Goal: Task Accomplishment & Management: Use online tool/utility

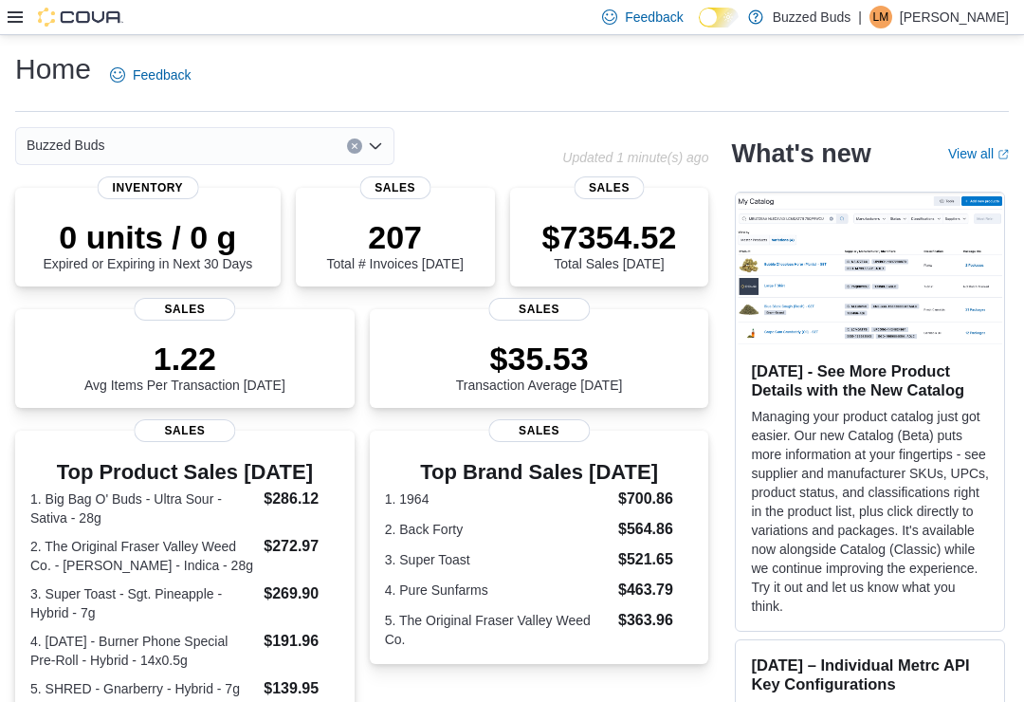
click at [5, 24] on div "Feedback Dark Mode Buzzed Buds | [PERSON_NAME] [PERSON_NAME]" at bounding box center [512, 17] width 1024 height 35
click at [11, 21] on icon at bounding box center [15, 16] width 15 height 15
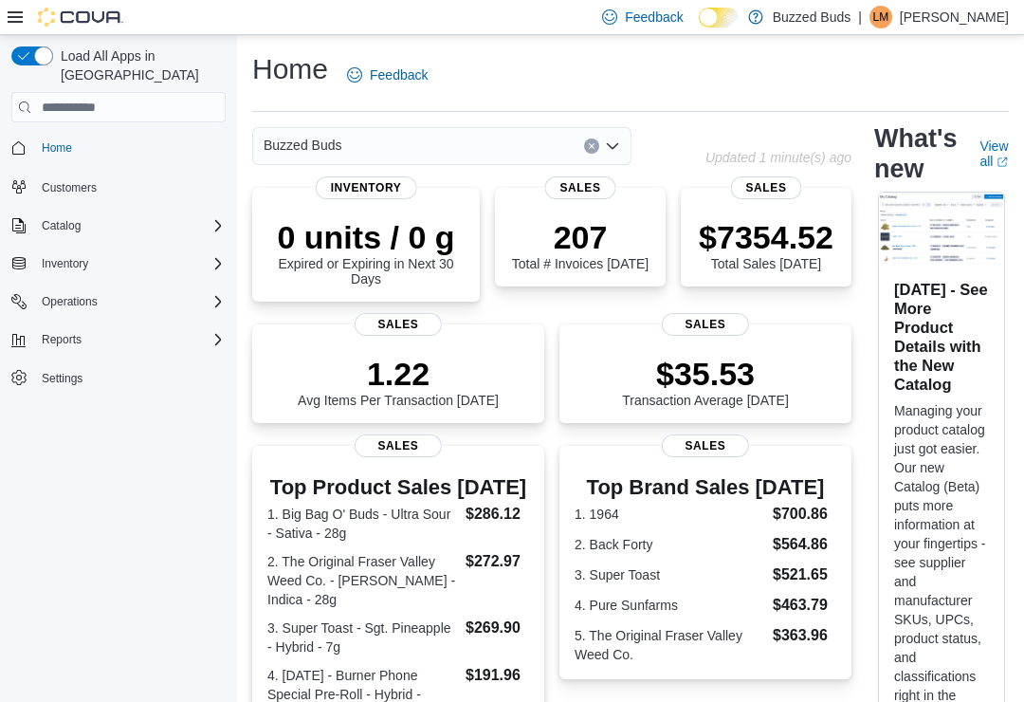
click at [171, 252] on div "Inventory" at bounding box center [130, 263] width 192 height 23
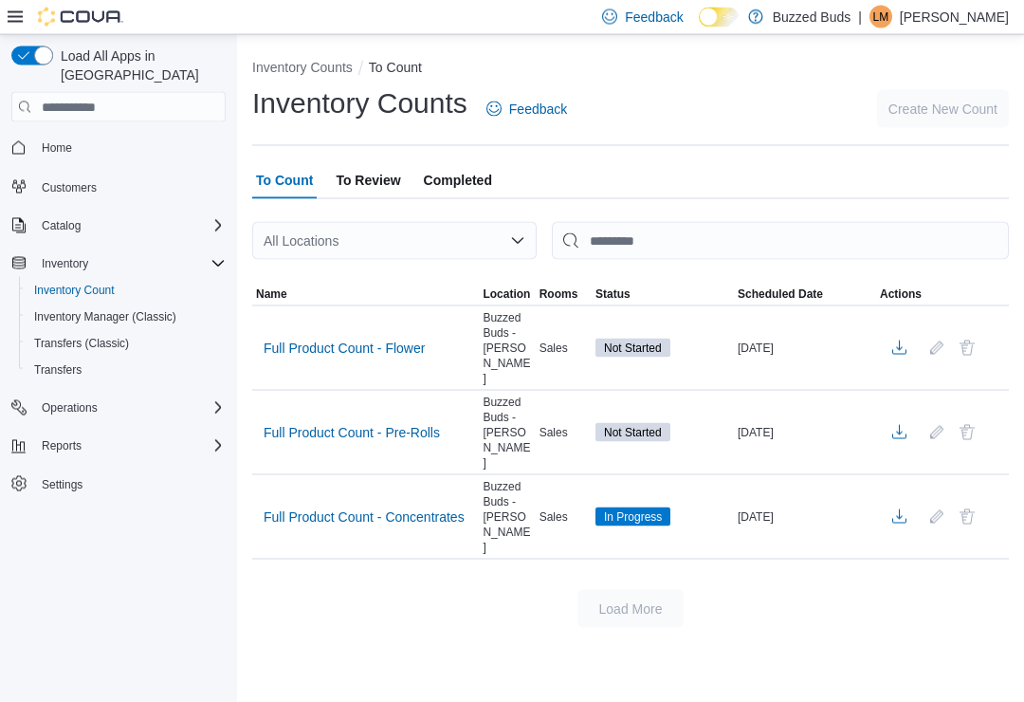
scroll to position [29, 0]
click at [430, 507] on span "Full Product Count - Concentrates" at bounding box center [364, 516] width 201 height 19
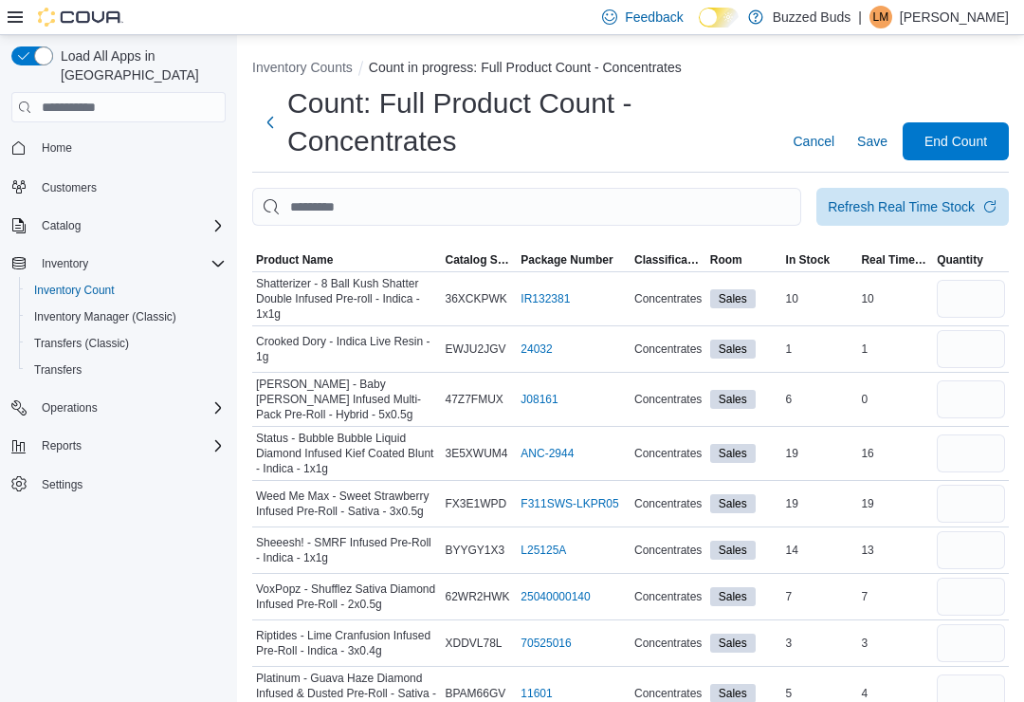
click at [302, 266] on span "Product Name" at bounding box center [294, 259] width 77 height 15
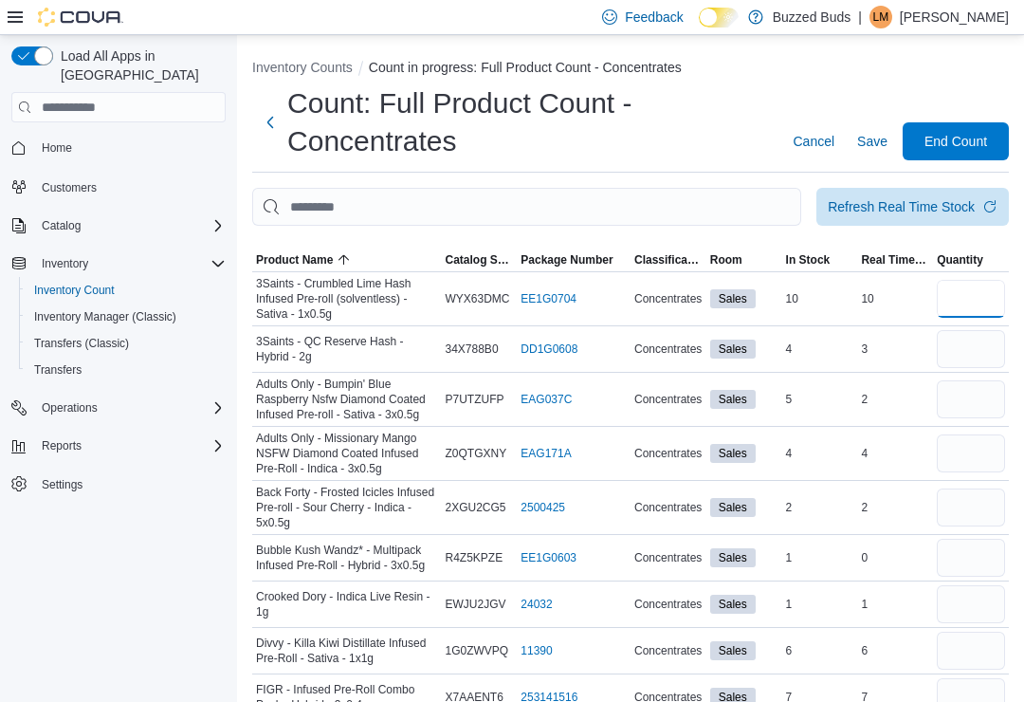
click at [984, 298] on input "number" at bounding box center [971, 299] width 68 height 38
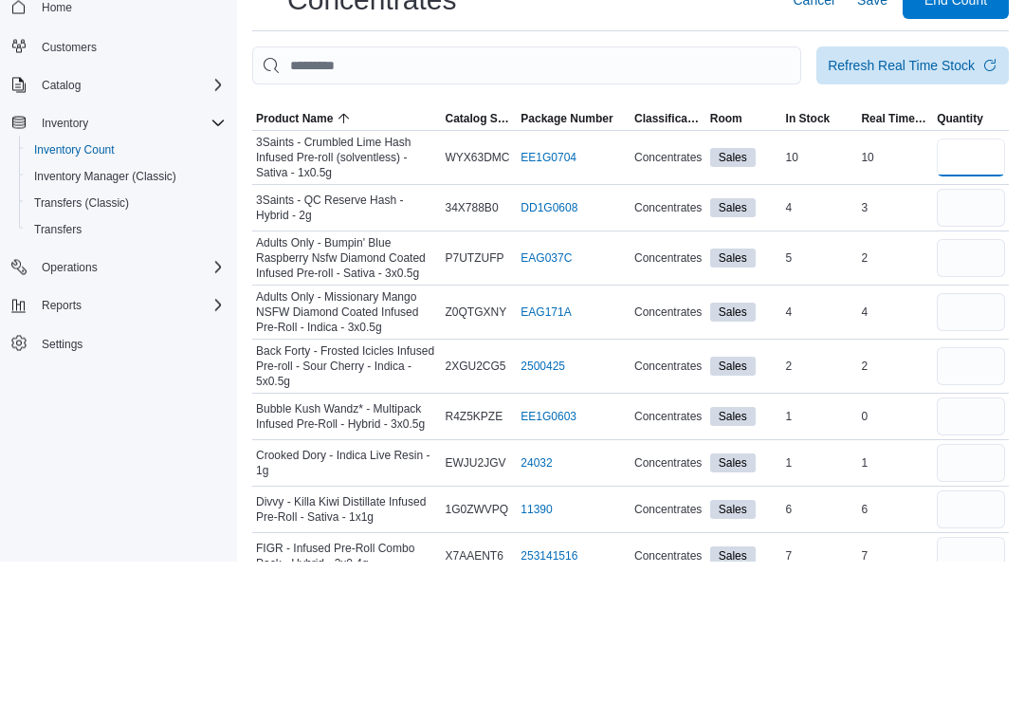
type input "**"
click at [970, 330] on input "number" at bounding box center [971, 349] width 68 height 38
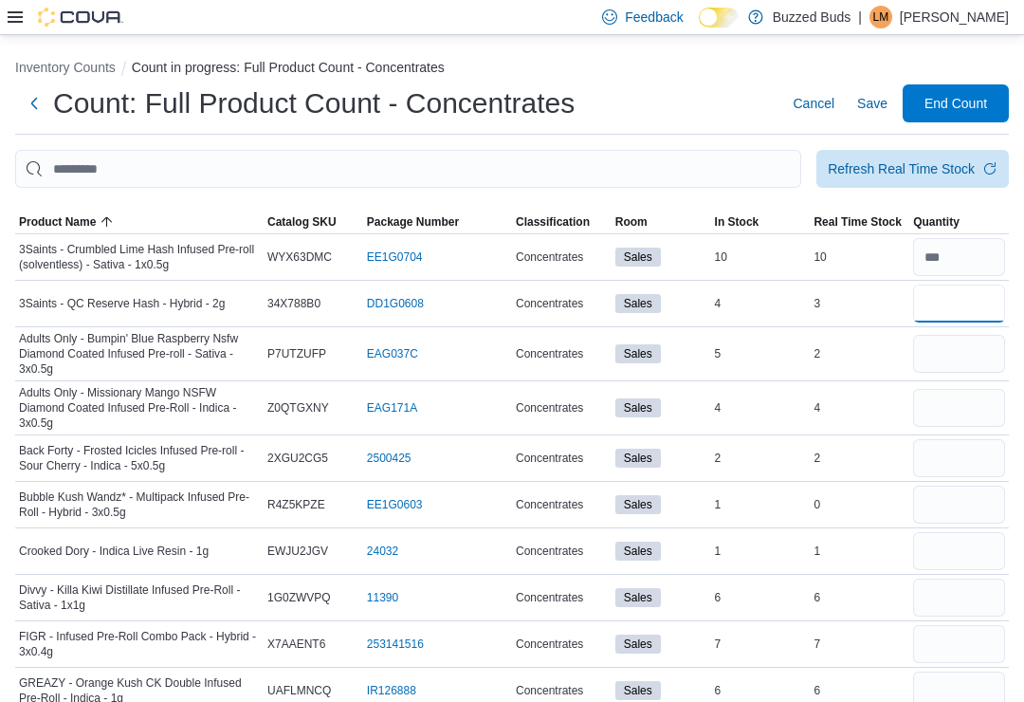
type input "*"
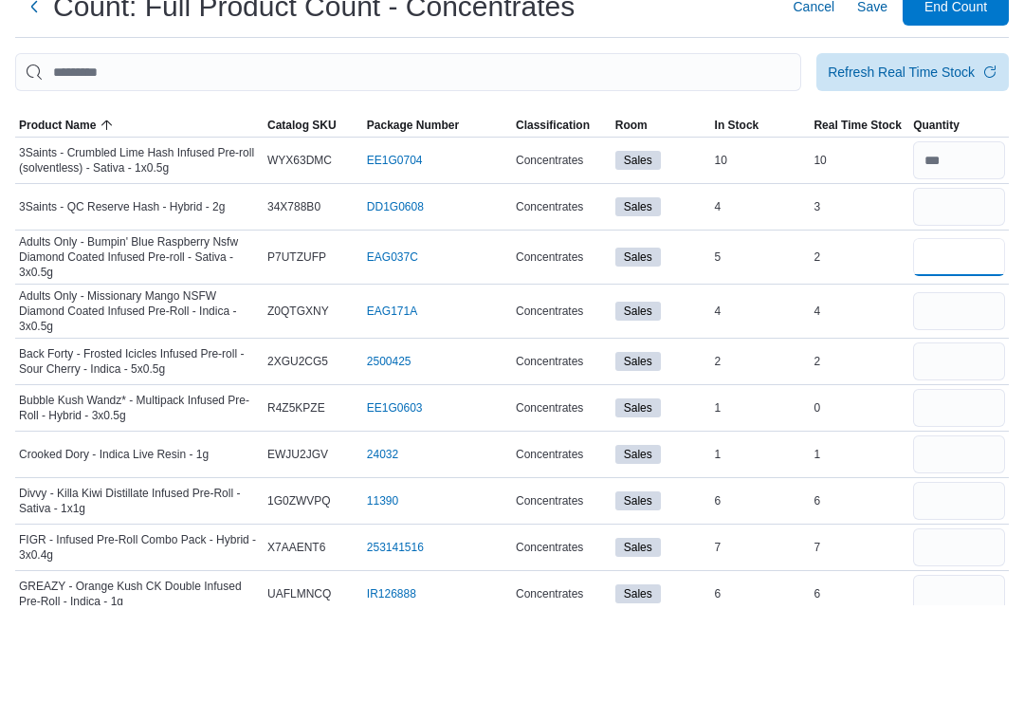
click at [949, 335] on input "number" at bounding box center [959, 354] width 92 height 38
type input "*"
click at [950, 389] on input "number" at bounding box center [959, 408] width 92 height 38
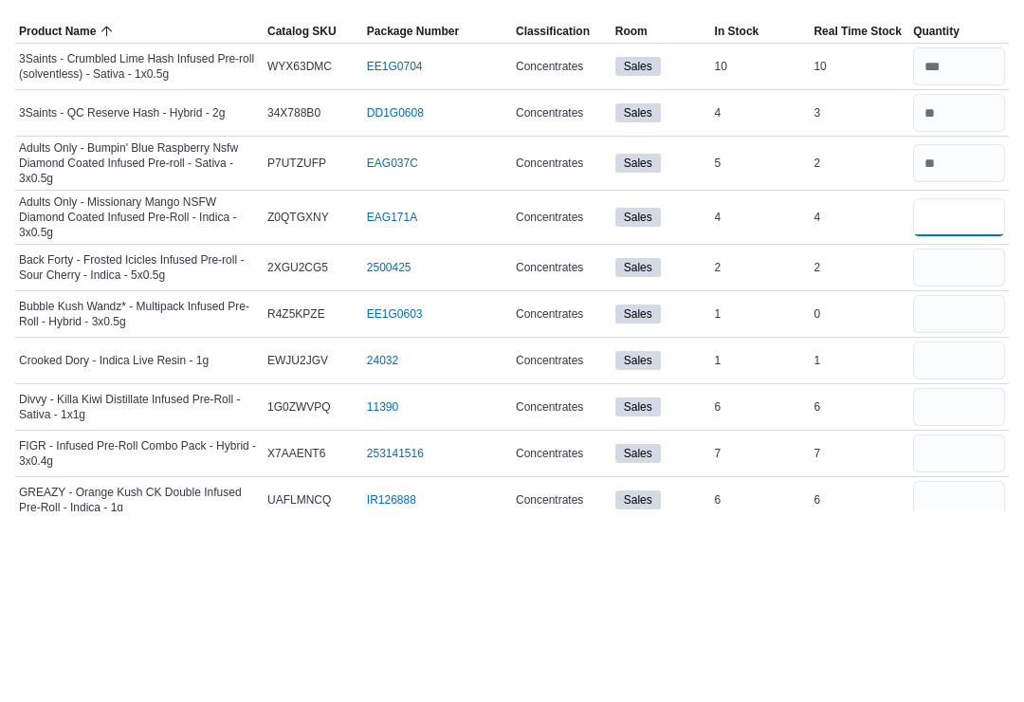
type input "*"
click at [973, 439] on input "number" at bounding box center [959, 458] width 92 height 38
type input "*"
click at [986, 486] on input "number" at bounding box center [959, 505] width 92 height 38
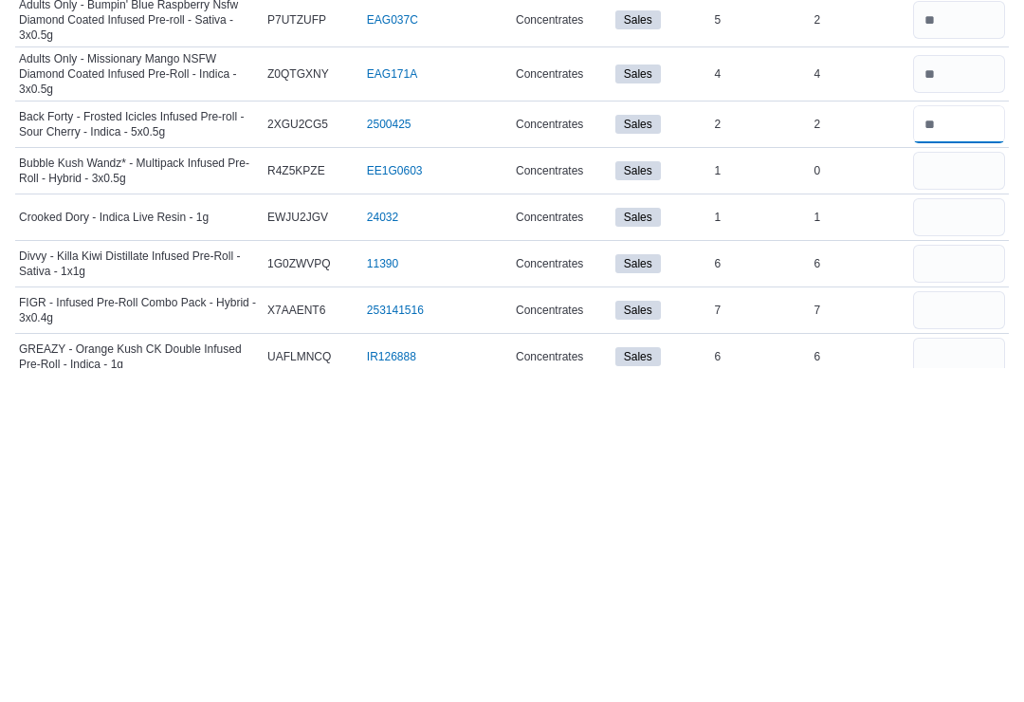
click at [989, 439] on input "number" at bounding box center [959, 458] width 92 height 38
type input "*"
click at [964, 486] on input "number" at bounding box center [959, 505] width 92 height 38
type input "*"
click at [974, 532] on input "number" at bounding box center [959, 551] width 92 height 38
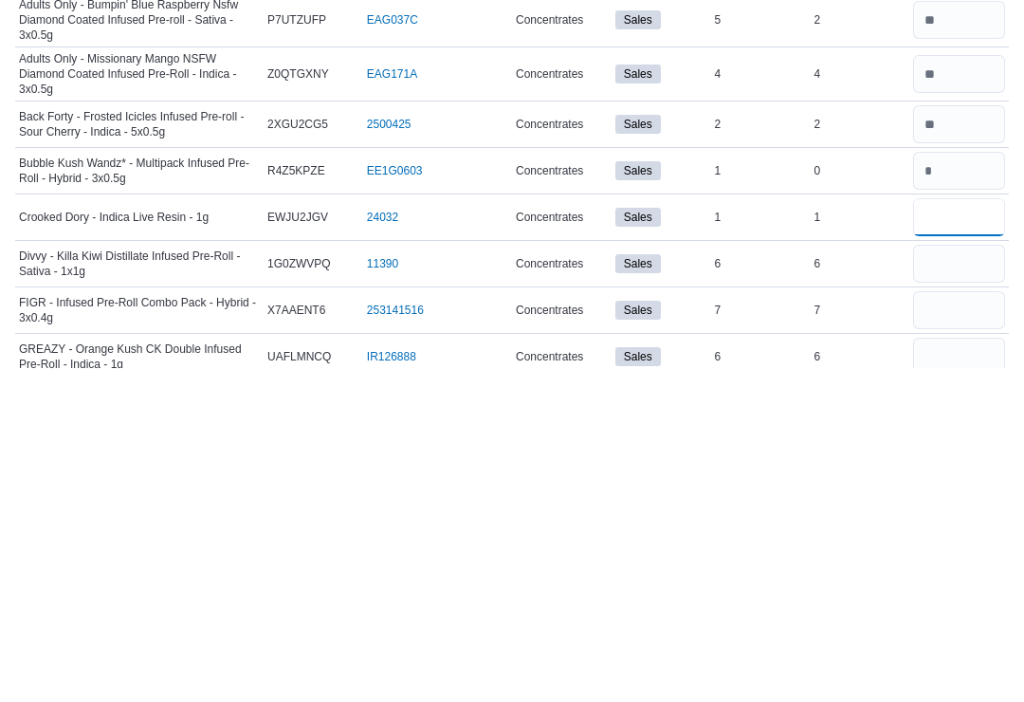
type input "*"
click at [945, 579] on input "number" at bounding box center [959, 598] width 92 height 38
type input "*"
click at [954, 625] on input "number" at bounding box center [959, 644] width 92 height 38
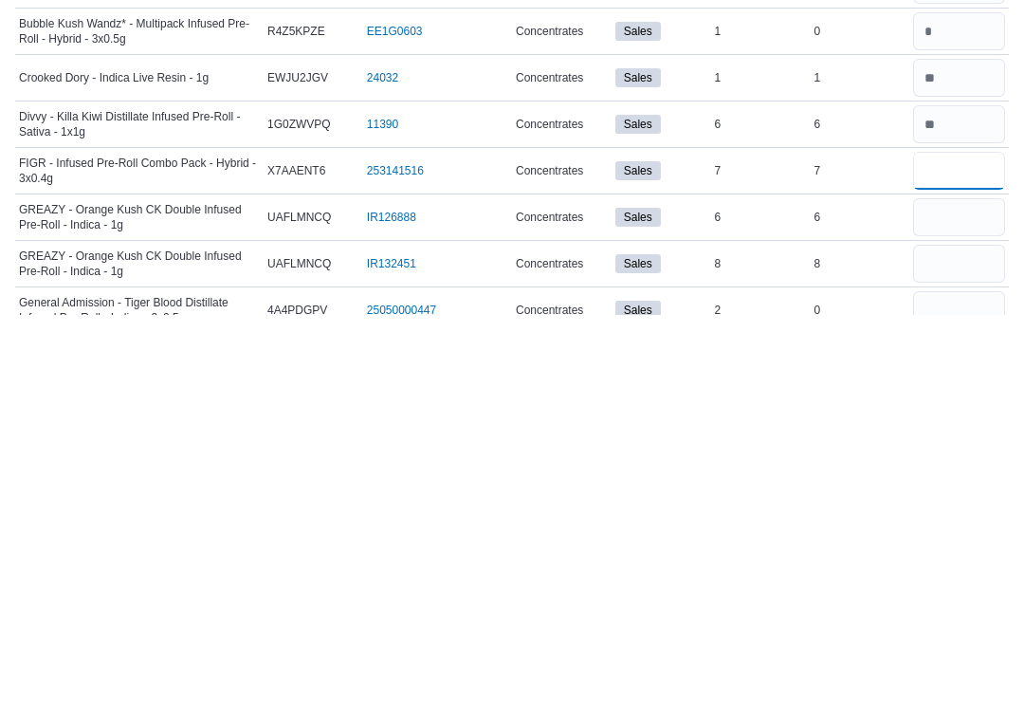
type input "*"
click at [986, 585] on input "number" at bounding box center [959, 604] width 92 height 38
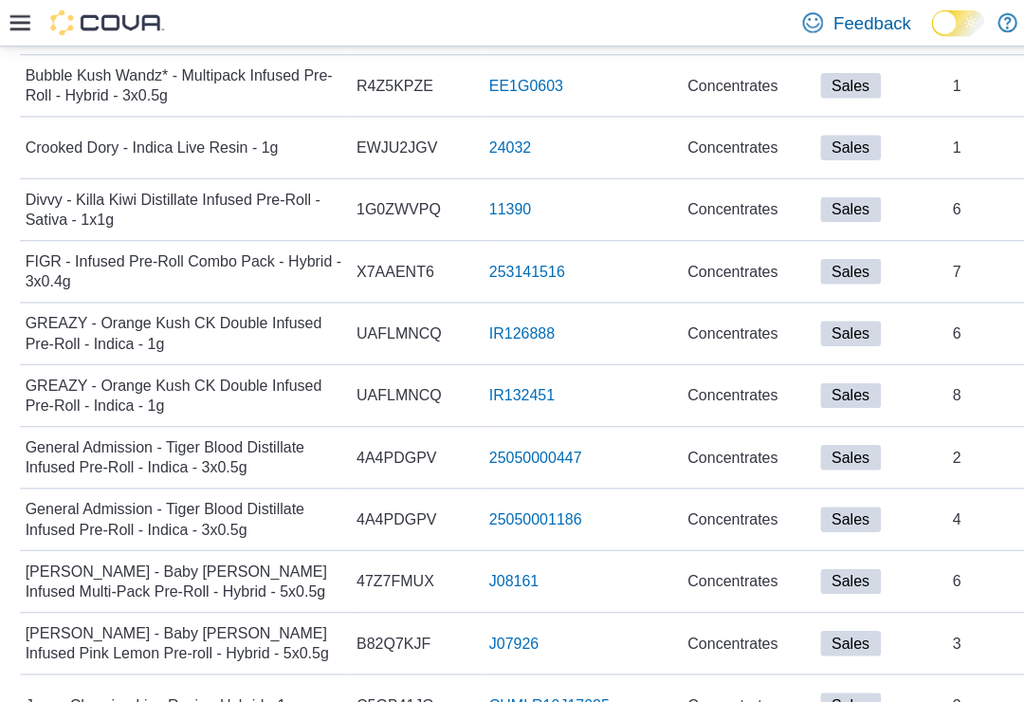
scroll to position [137, 0]
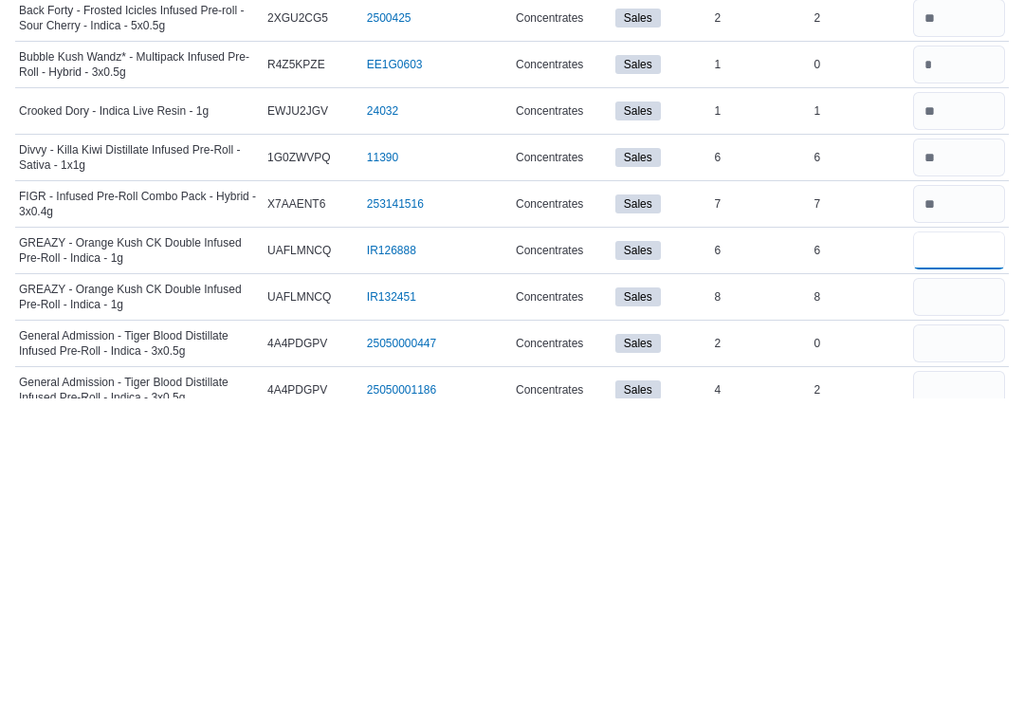
type input "**"
click at [950, 581] on input "number" at bounding box center [959, 600] width 92 height 38
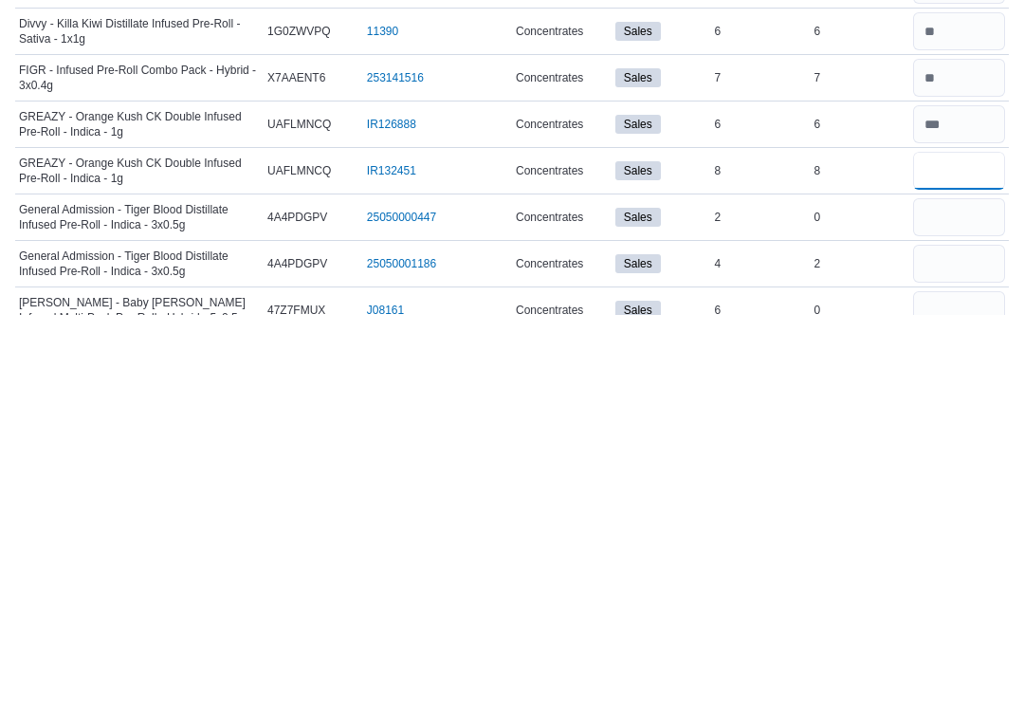
type input "*"
click at [968, 585] on input "number" at bounding box center [959, 604] width 92 height 38
click at [936, 585] on input "*" at bounding box center [959, 604] width 92 height 38
click at [963, 585] on input "*" at bounding box center [959, 604] width 92 height 38
type input "*"
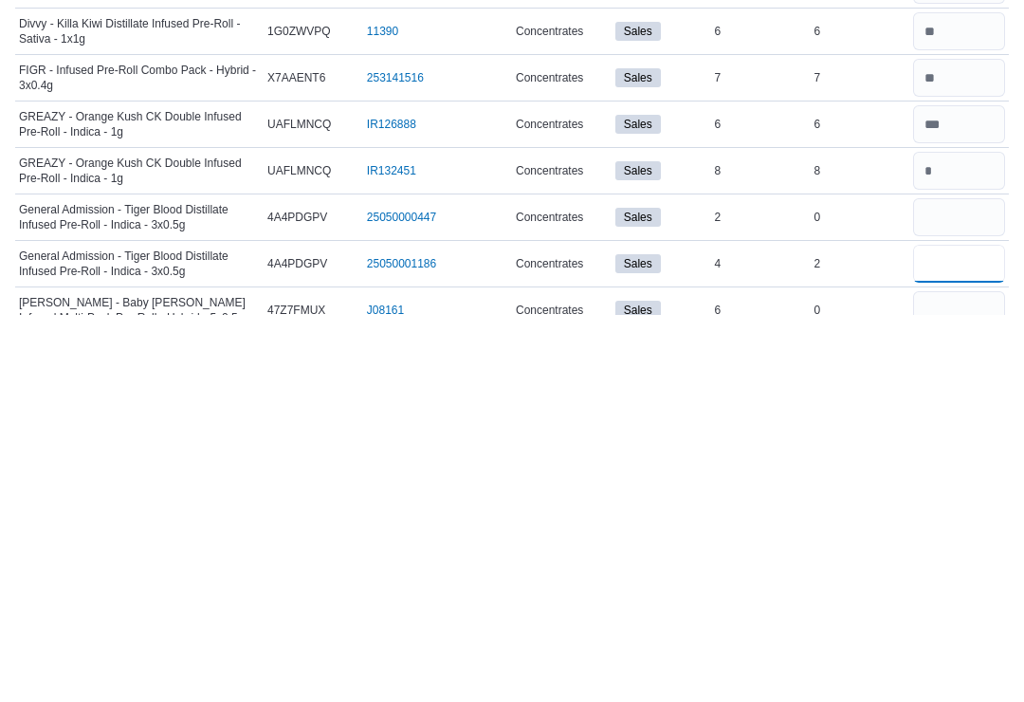
click at [957, 632] on input "number" at bounding box center [959, 651] width 92 height 38
type input "*"
click at [942, 678] on input "number" at bounding box center [959, 697] width 92 height 38
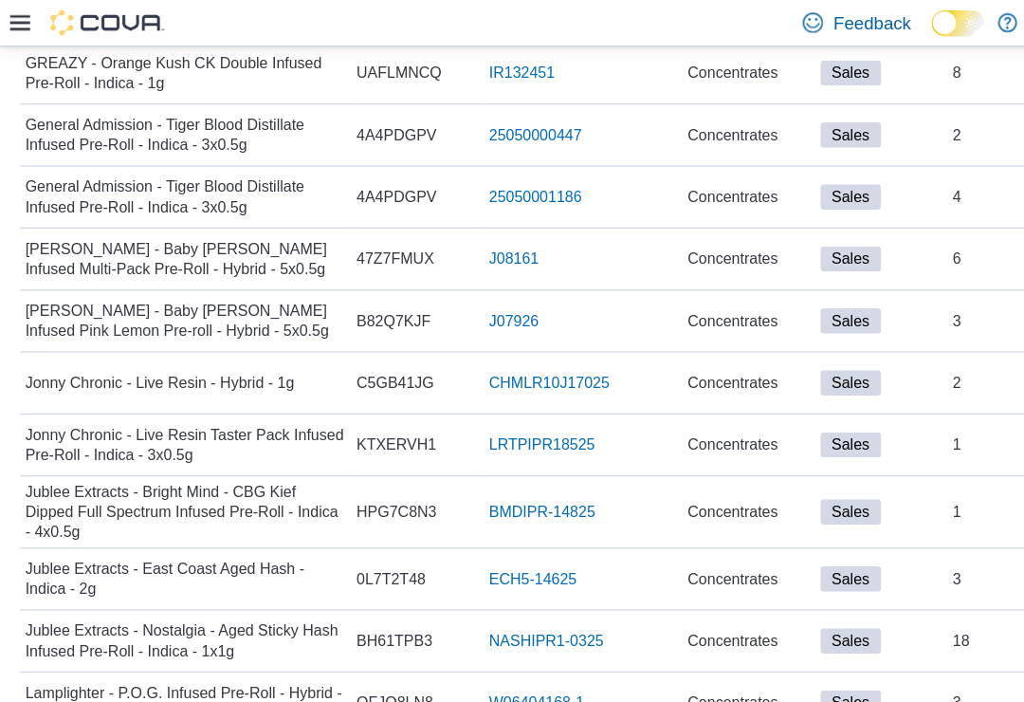
scroll to position [378, 0]
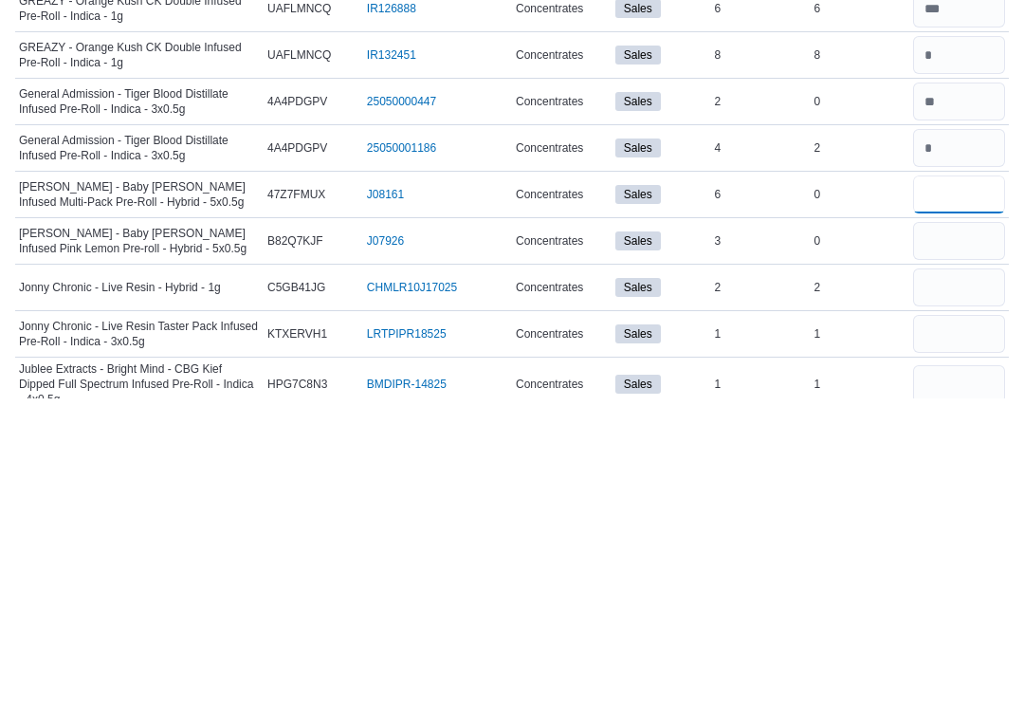
type input "*"
click at [968, 525] on input "number" at bounding box center [959, 544] width 92 height 38
type input "*"
click at [988, 572] on input "number" at bounding box center [959, 591] width 92 height 38
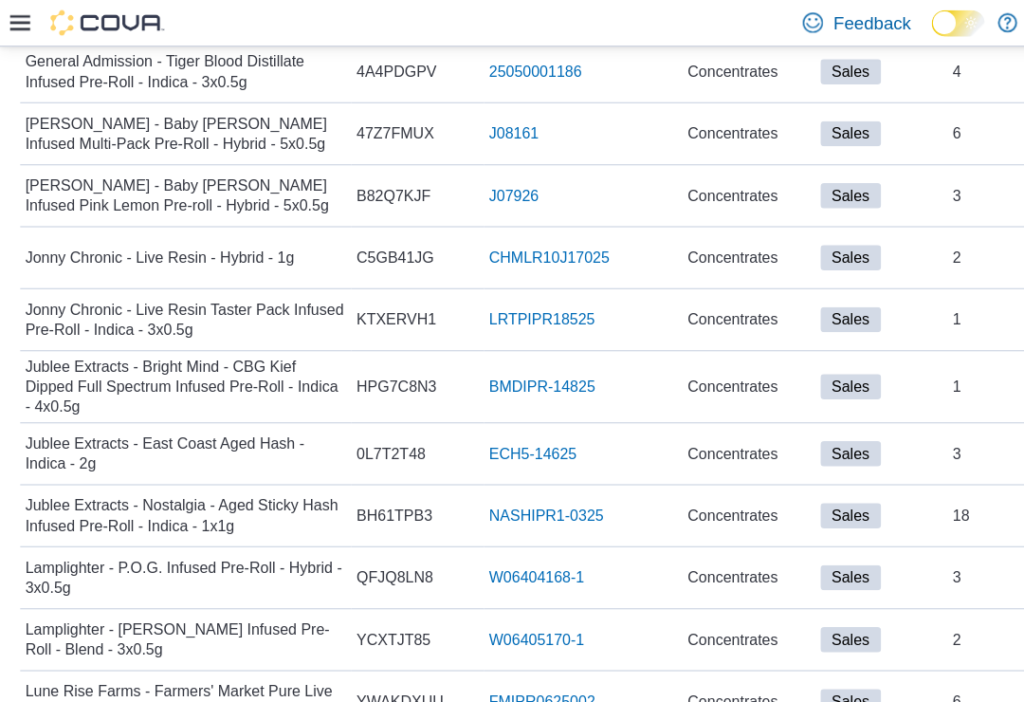
scroll to position [472, 0]
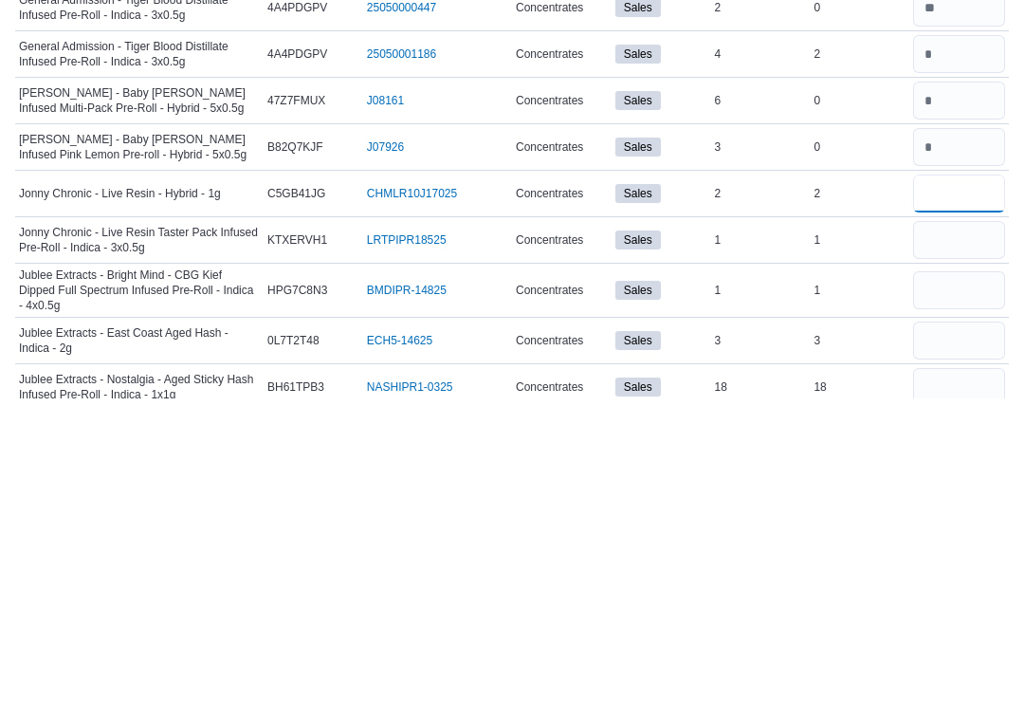
type input "*"
click at [935, 525] on input "number" at bounding box center [959, 544] width 92 height 38
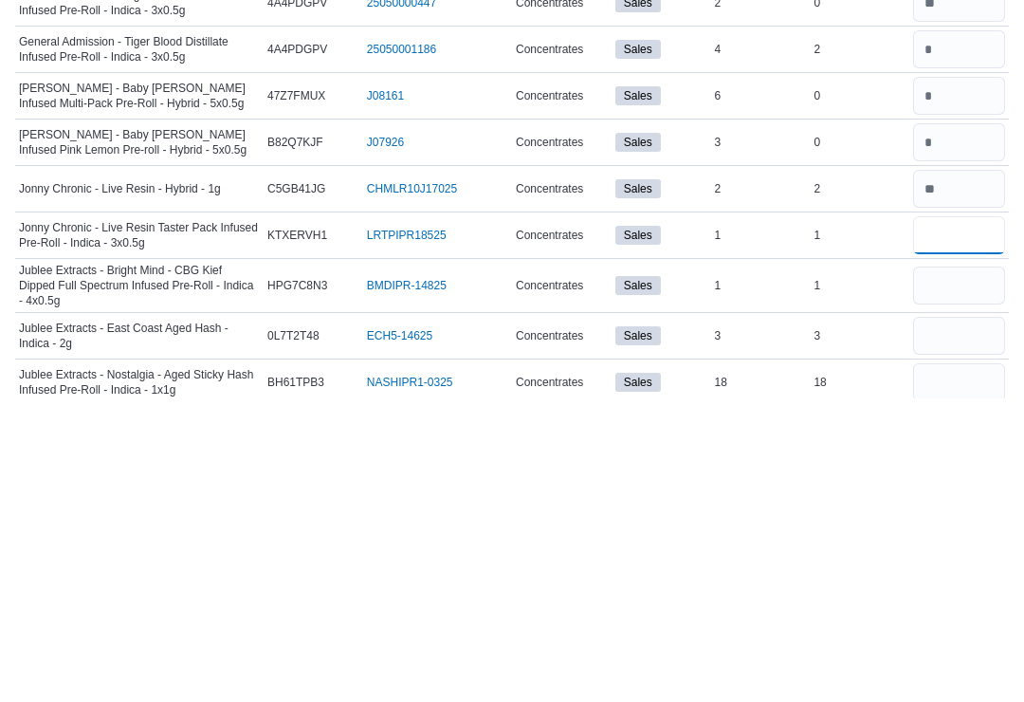
scroll to position [781, 0]
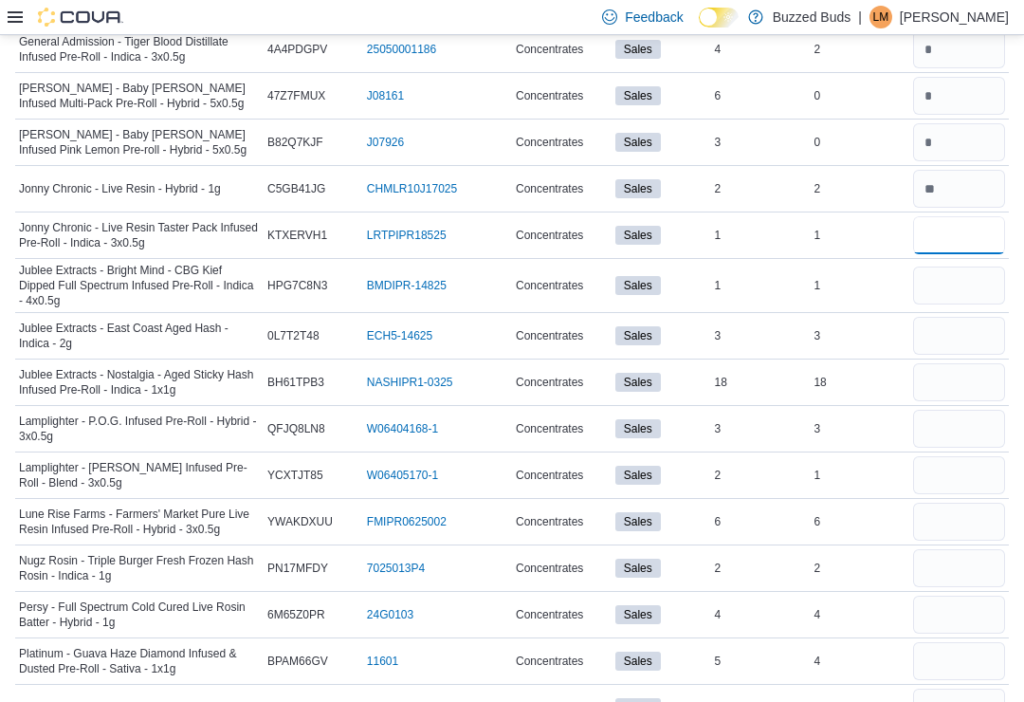
type input "*"
click at [971, 283] on input "number" at bounding box center [959, 286] width 92 height 38
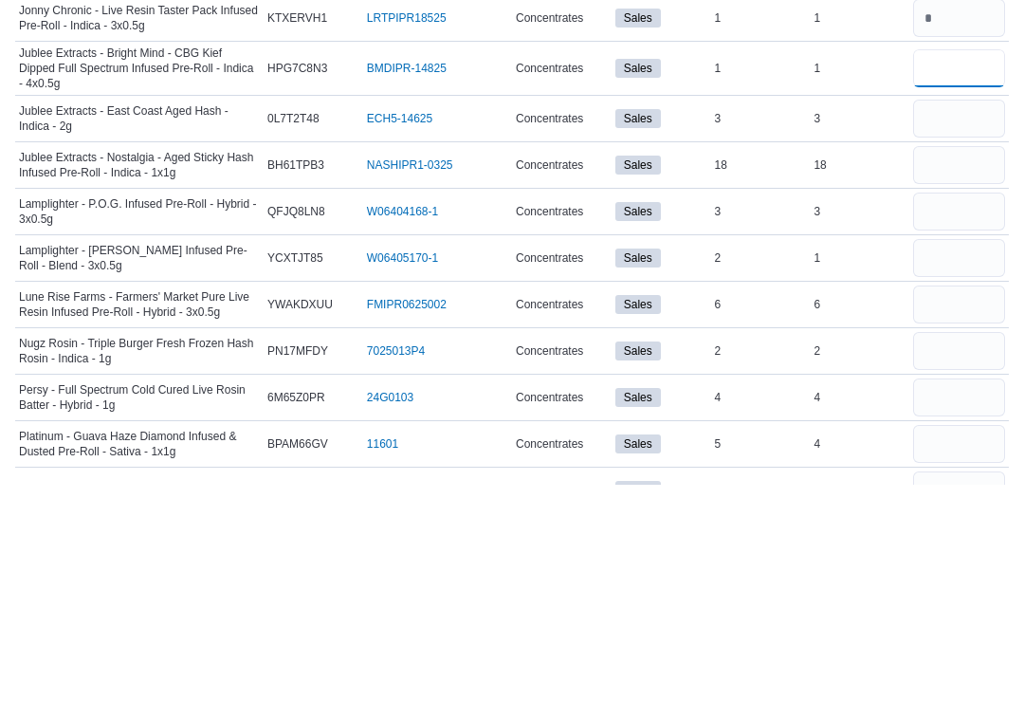
type input "*"
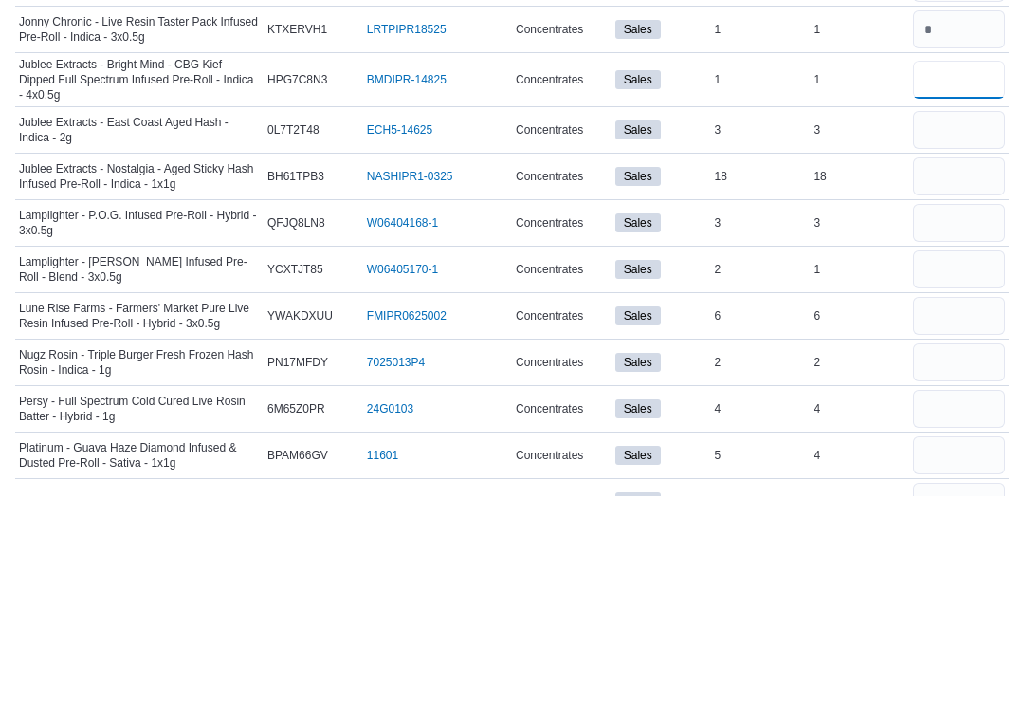
type input "*"
click at [980, 317] on input "number" at bounding box center [959, 336] width 92 height 38
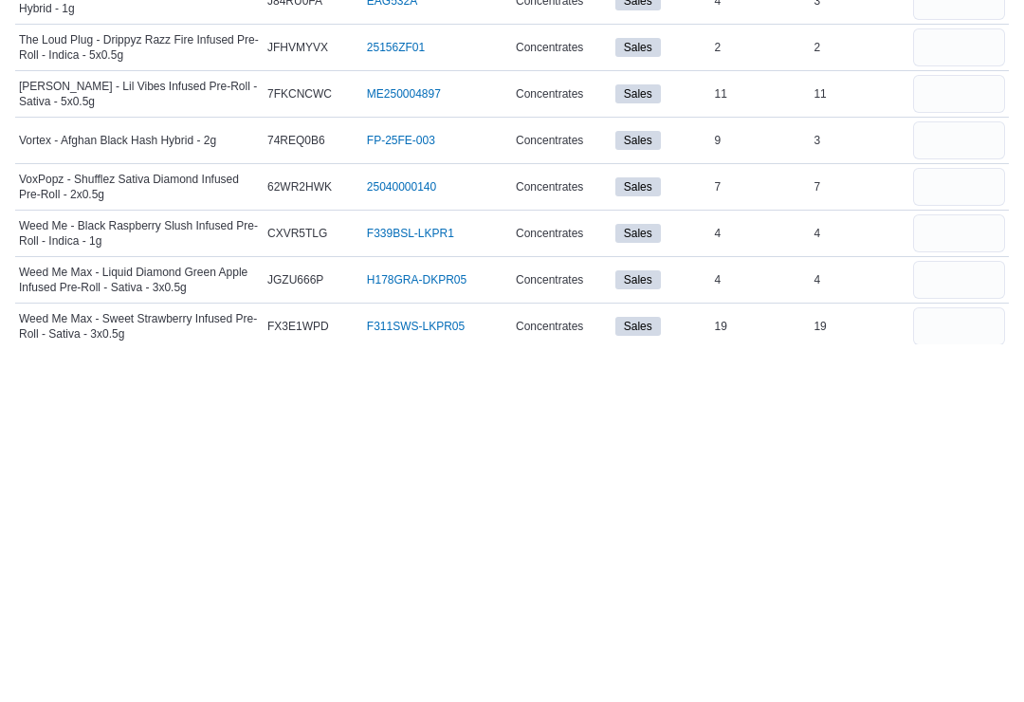
scroll to position [1557, 0]
